Goal: Navigation & Orientation: Find specific page/section

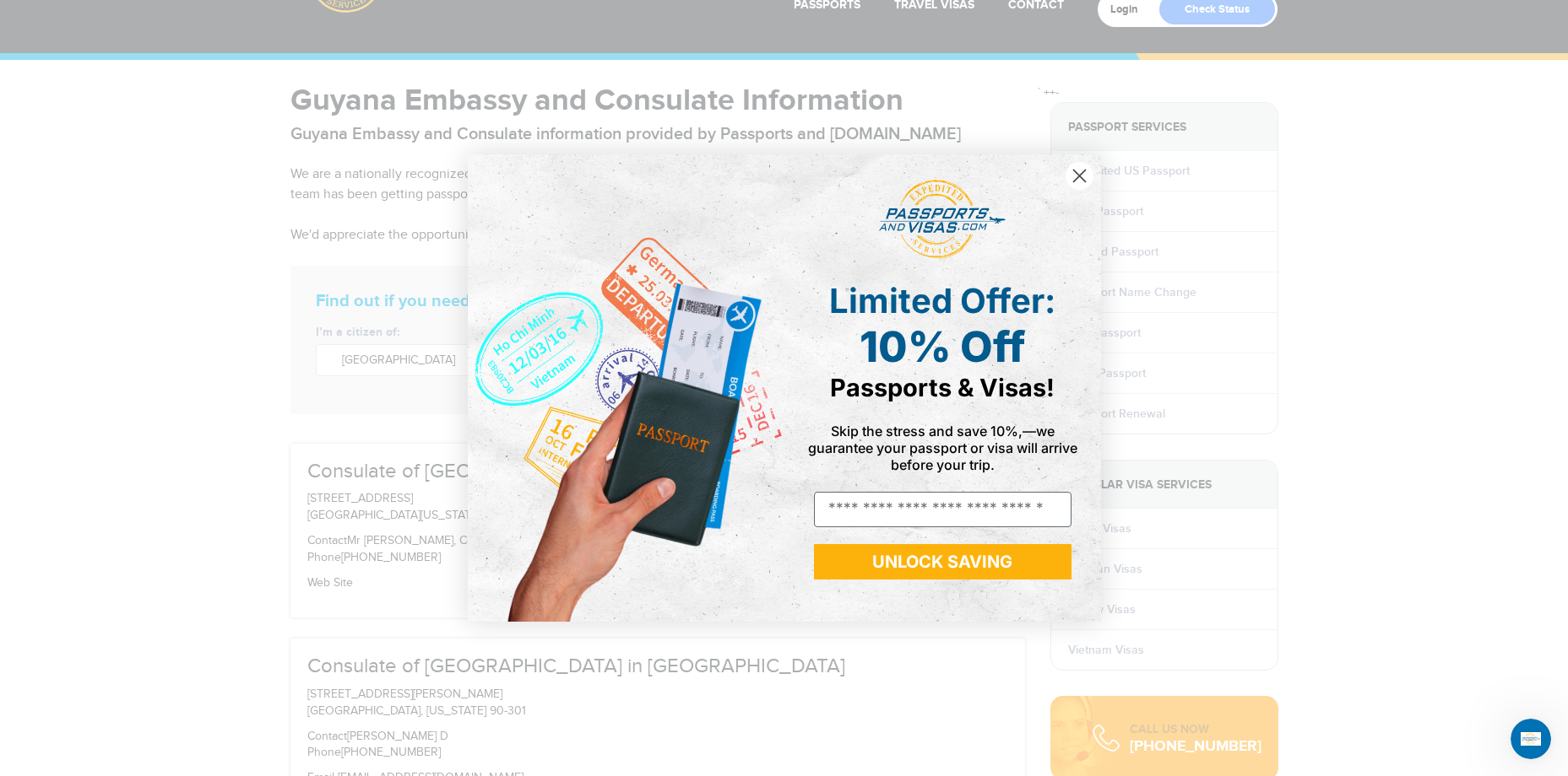
click at [1077, 179] on icon "Close dialog" at bounding box center [1079, 177] width 12 height 12
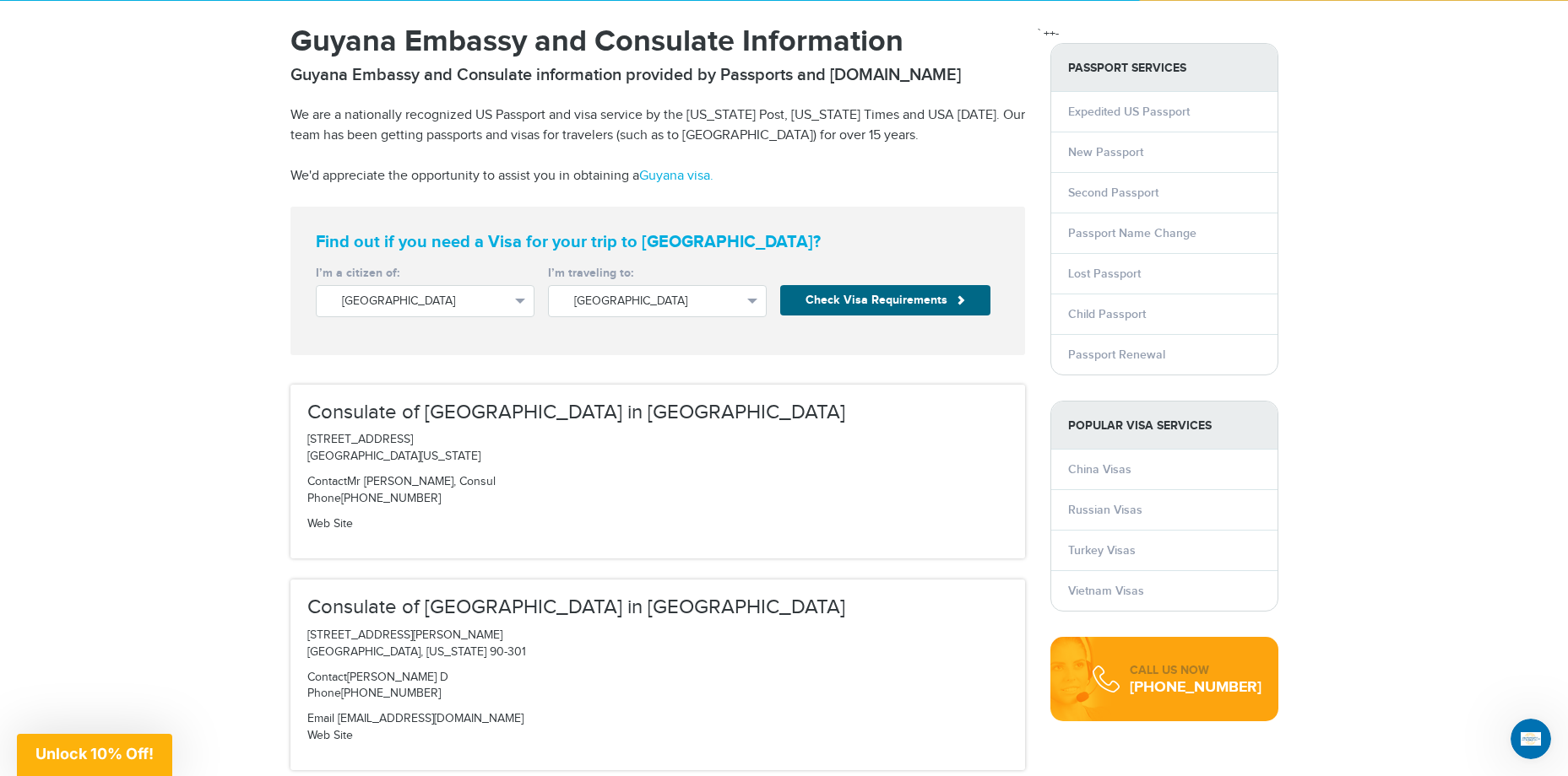
scroll to position [338, 0]
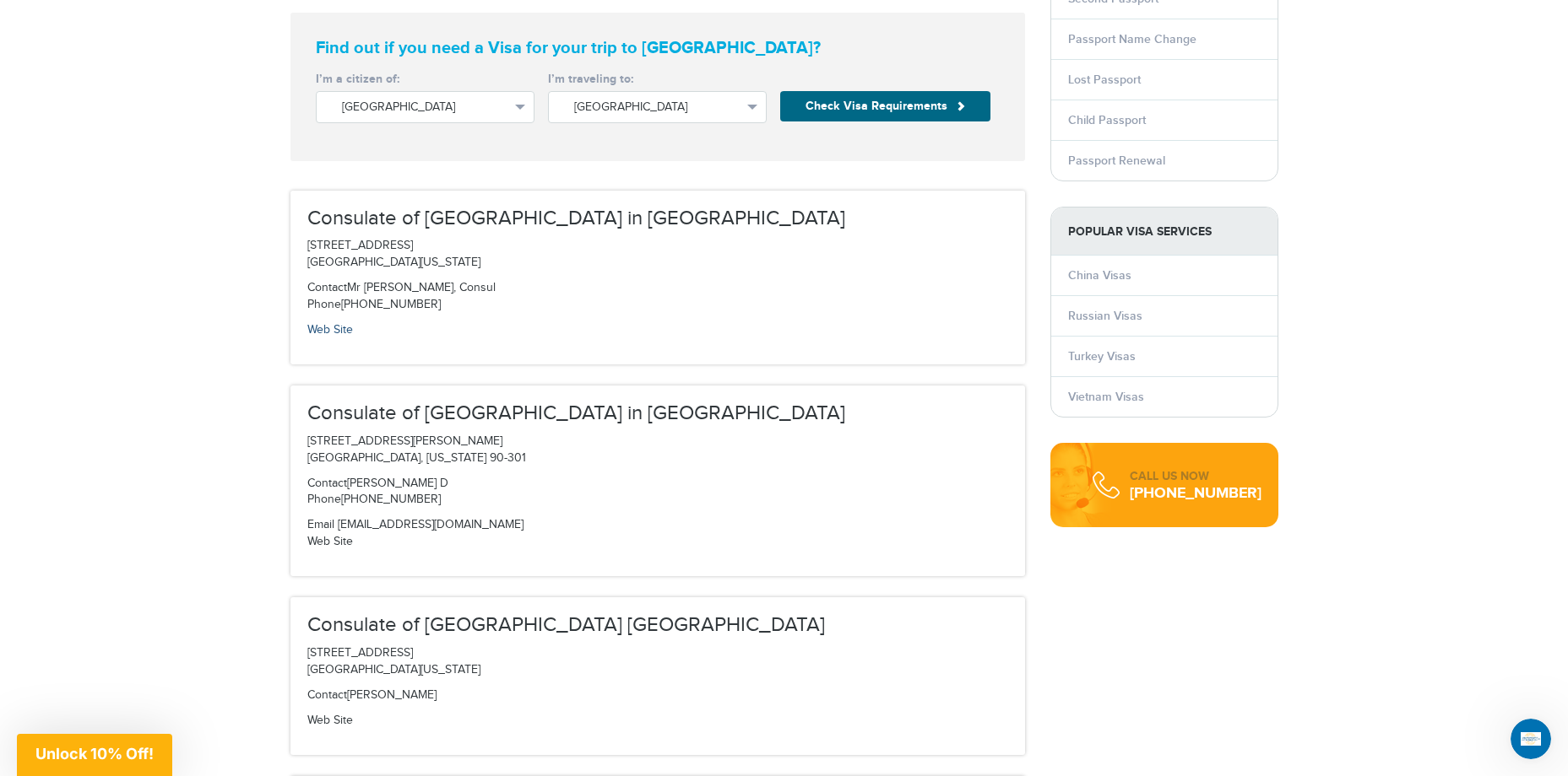
click at [345, 332] on link "Web Site" at bounding box center [330, 329] width 45 height 13
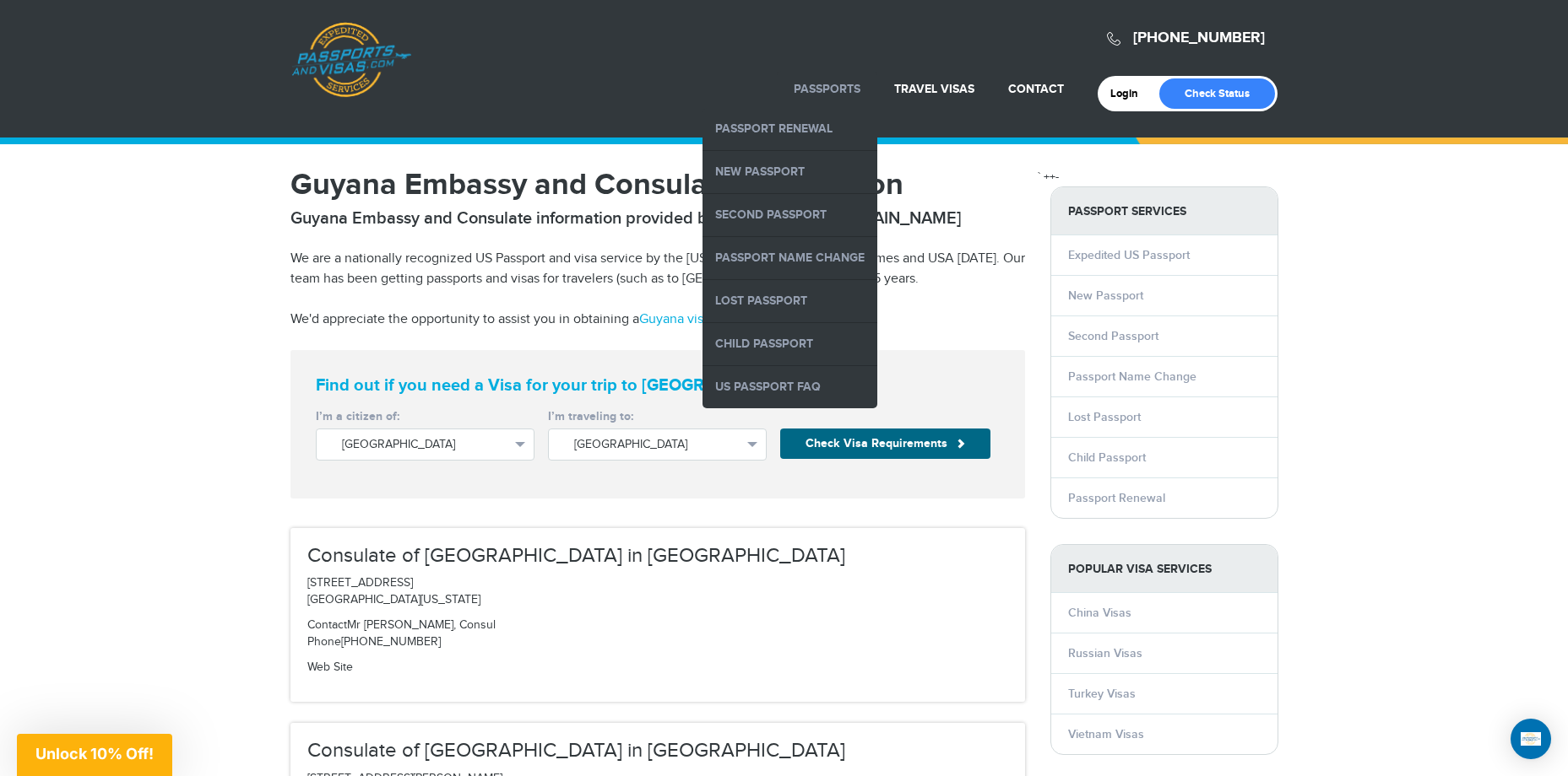
click at [835, 82] on link "Passports" at bounding box center [827, 89] width 67 height 14
